Goal: Transaction & Acquisition: Purchase product/service

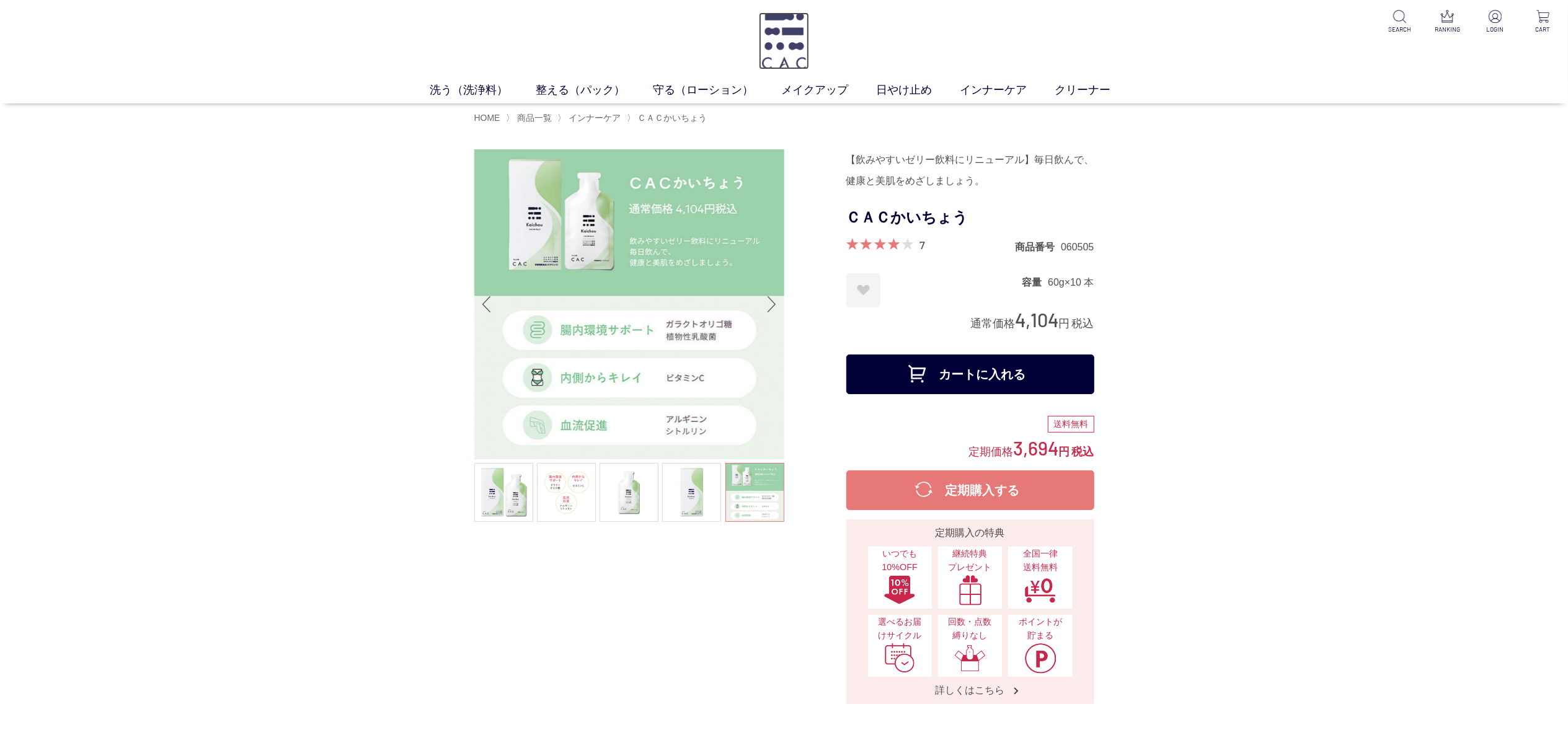
click at [794, 31] on img at bounding box center [784, 41] width 50 height 57
drag, startPoint x: 968, startPoint y: 321, endPoint x: 1112, endPoint y: 320, distance: 144.0
copy div "通常価格 4,104 円 税込"
drag, startPoint x: 1063, startPoint y: 285, endPoint x: 1026, endPoint y: 282, distance: 37.1
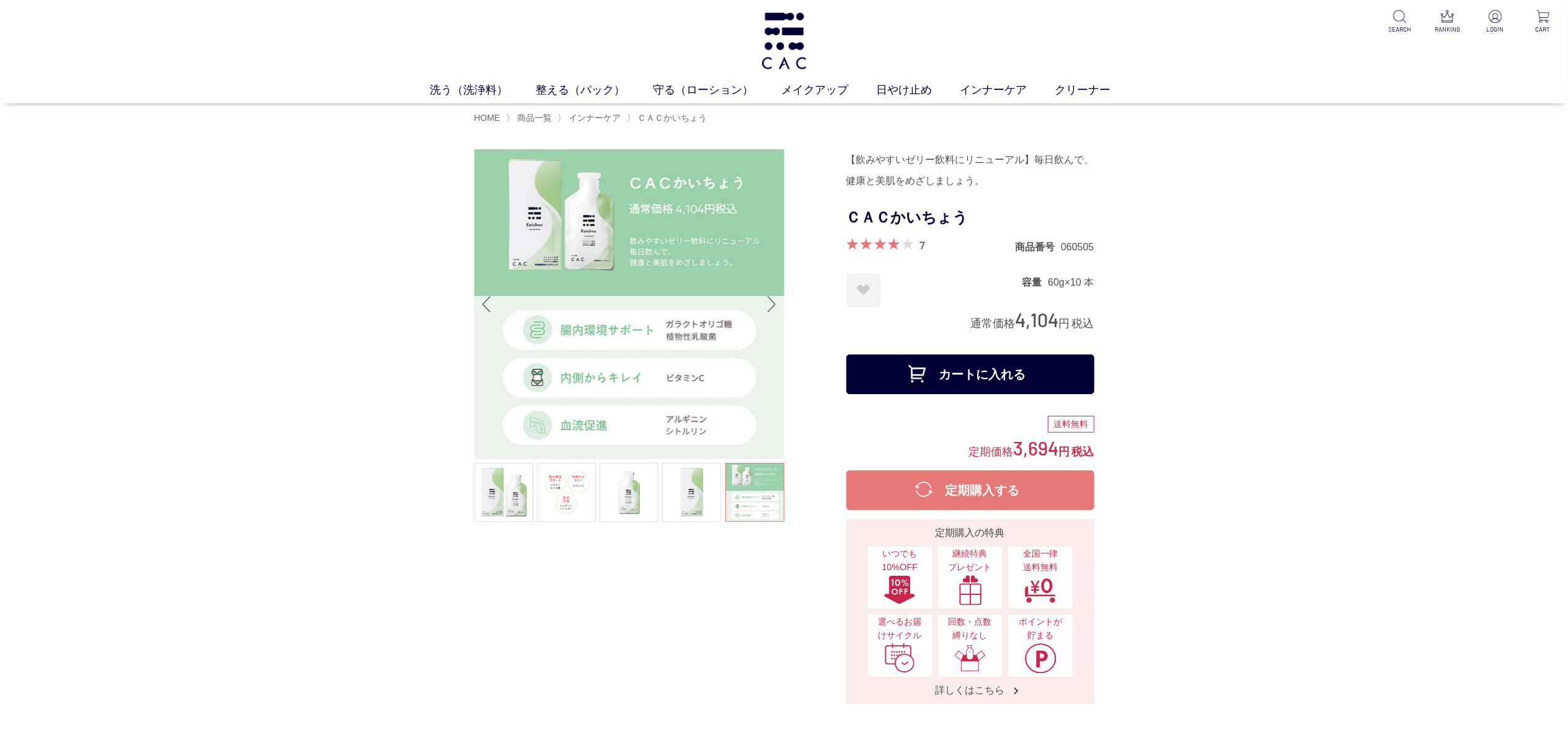
click at [1062, 282] on dd "60g×10 本" at bounding box center [1071, 282] width 46 height 13
drag, startPoint x: 1045, startPoint y: 280, endPoint x: 1164, endPoint y: 279, distance: 119.0
copy dd "60g×10 本"
click at [1094, 302] on div "容量 60g×10 本" at bounding box center [1057, 290] width 72 height 34
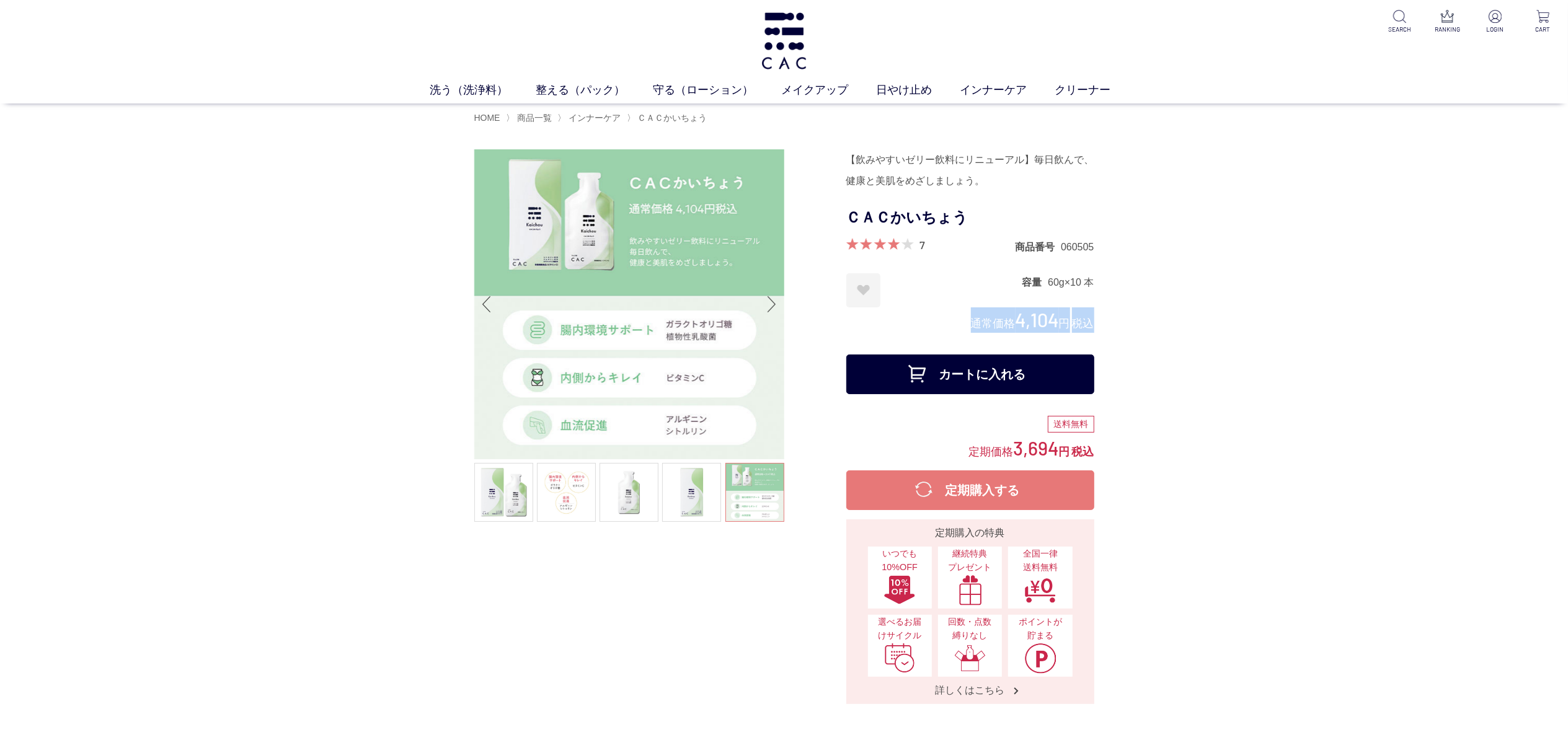
drag, startPoint x: 963, startPoint y: 324, endPoint x: 1140, endPoint y: 324, distance: 177.0
copy div "通常価格 4,104 円 税込"
drag, startPoint x: 963, startPoint y: 455, endPoint x: 1146, endPoint y: 456, distance: 183.0
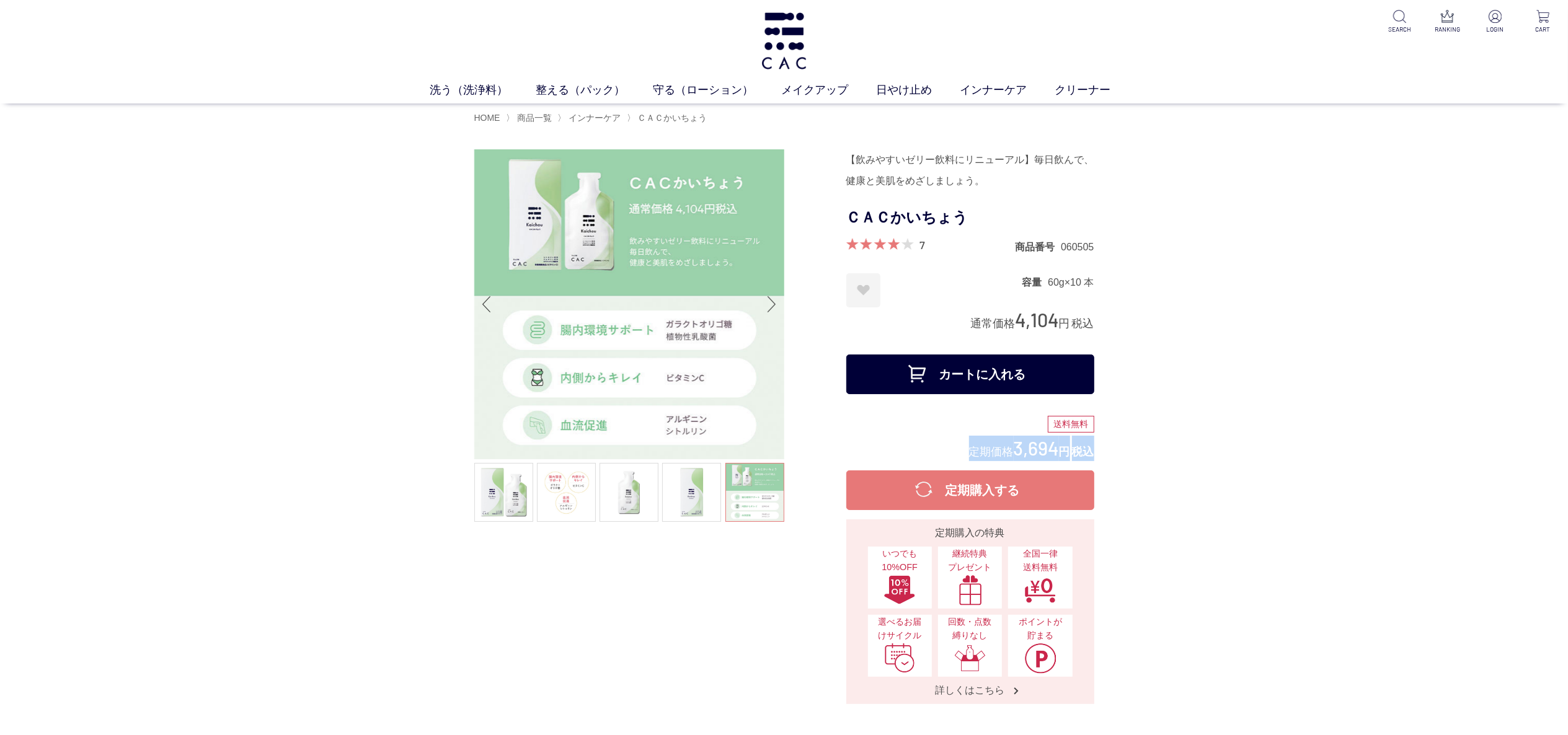
copy div "定期価格 3,694 円 税込"
